Goal: Check status: Check status

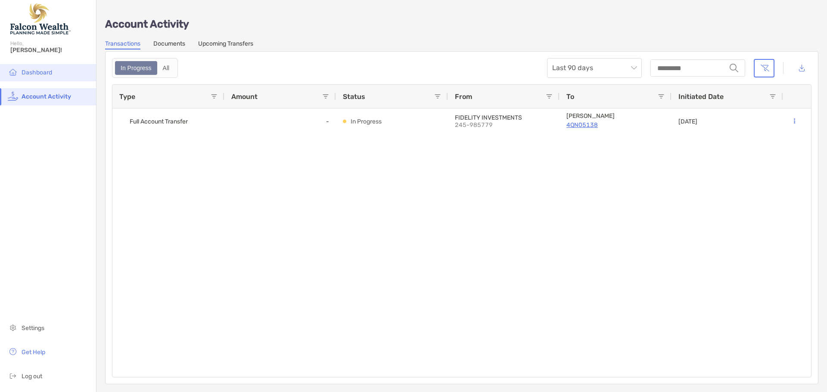
click at [50, 77] on li "Dashboard" at bounding box center [48, 72] width 96 height 17
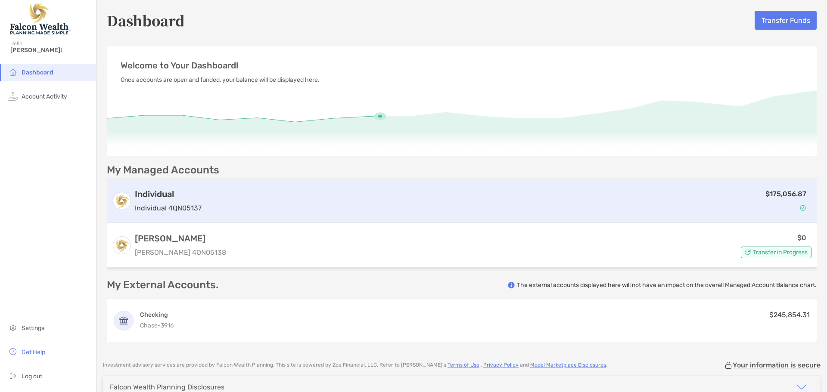
click at [163, 195] on h3 "Individual" at bounding box center [168, 194] width 67 height 10
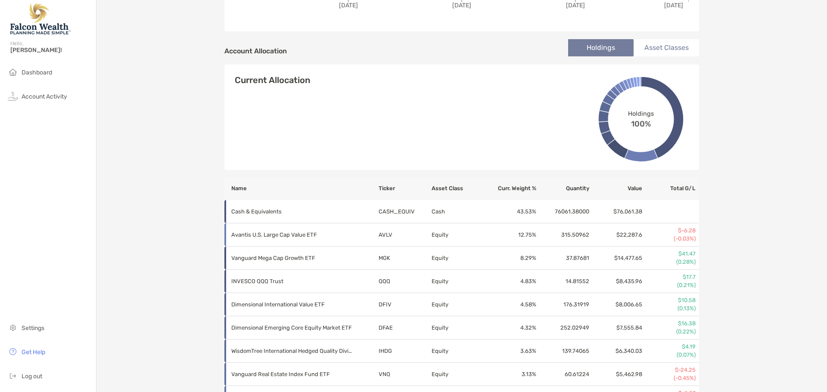
scroll to position [258, 0]
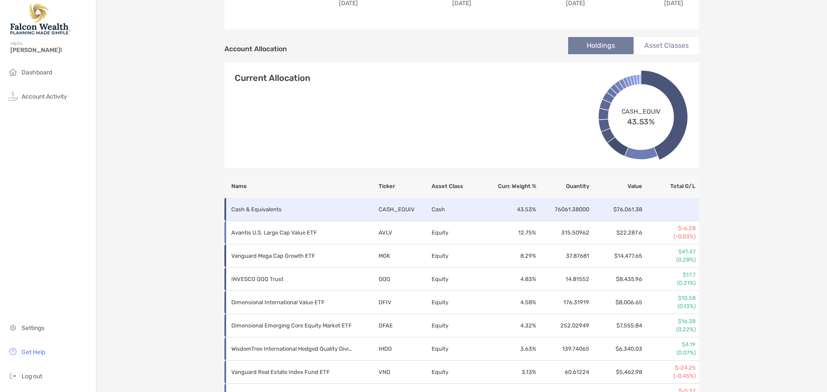
click at [277, 203] on td "Cash & Equivalents" at bounding box center [301, 209] width 154 height 23
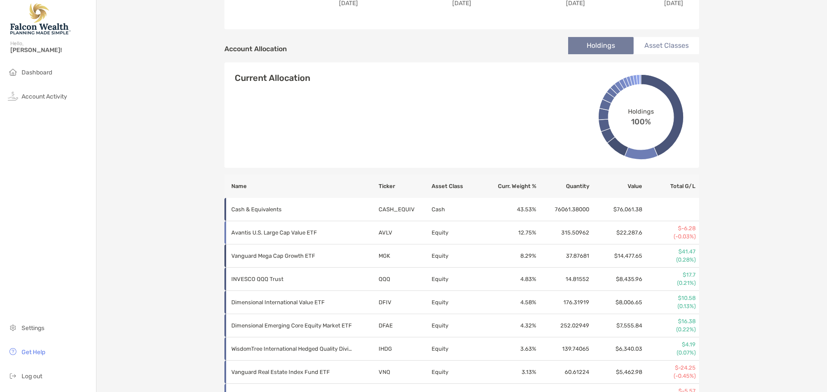
click at [651, 44] on li "Asset Classes" at bounding box center [665, 45] width 65 height 17
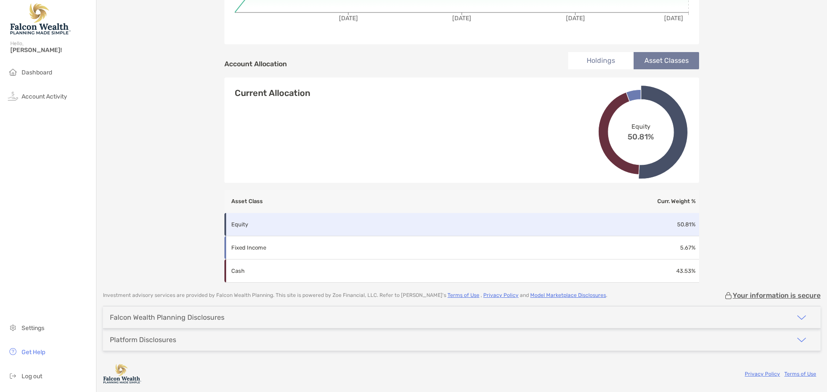
click at [558, 220] on td "Equity" at bounding box center [397, 224] width 347 height 23
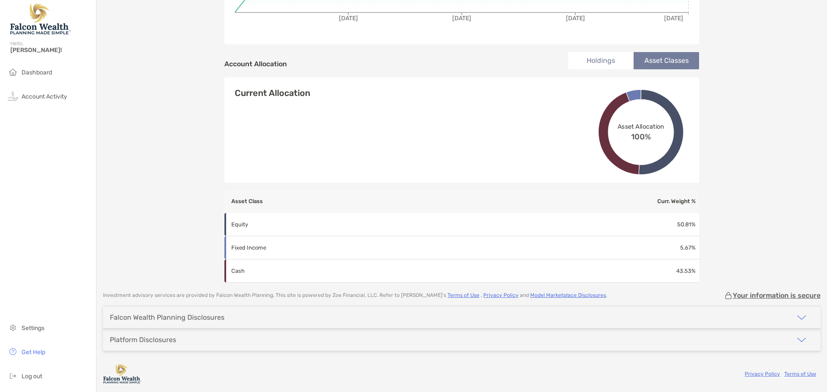
click at [598, 64] on li "Holdings" at bounding box center [600, 60] width 65 height 17
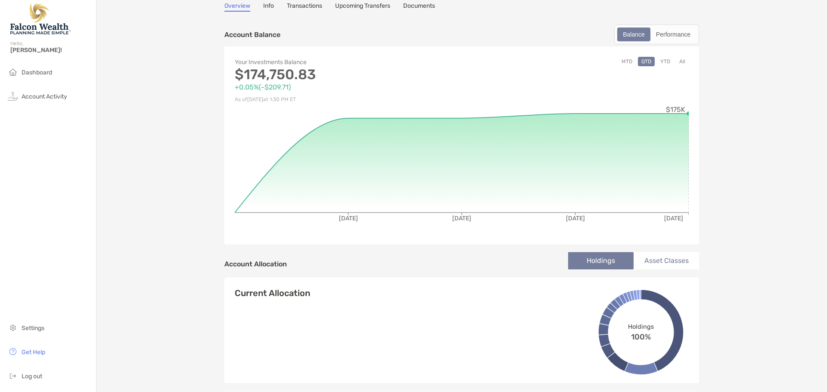
scroll to position [0, 0]
